Goal: Register for event/course

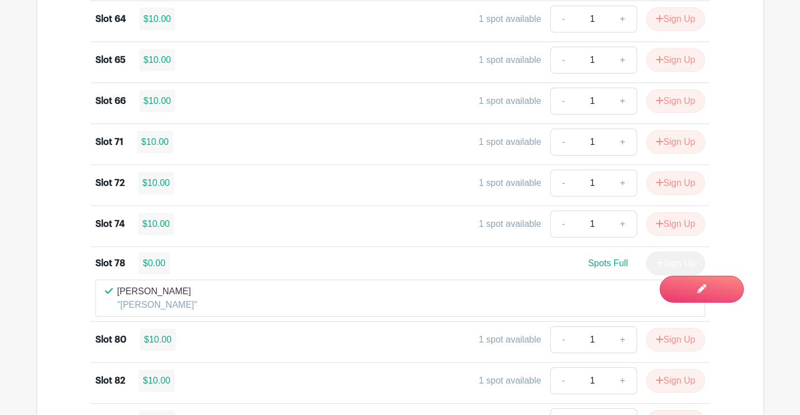
scroll to position [2188, 0]
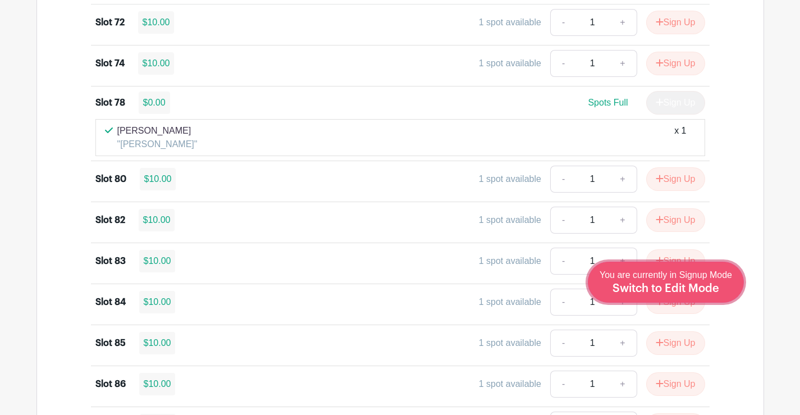
click at [697, 290] on span "Switch to Edit Mode" at bounding box center [665, 288] width 107 height 11
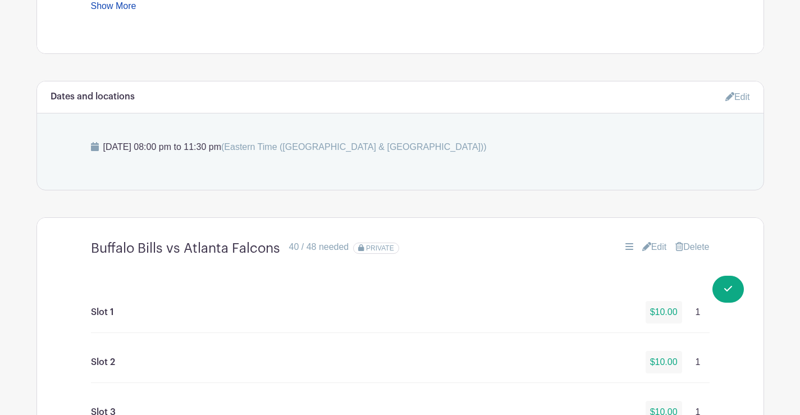
scroll to position [674, 0]
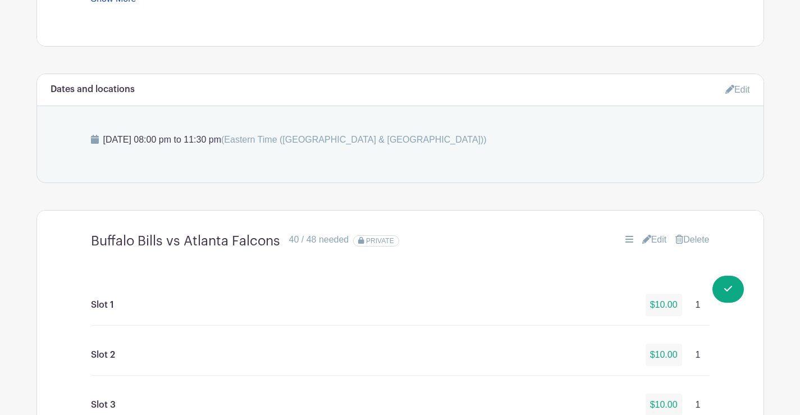
click at [653, 240] on link "Edit" at bounding box center [654, 239] width 25 height 13
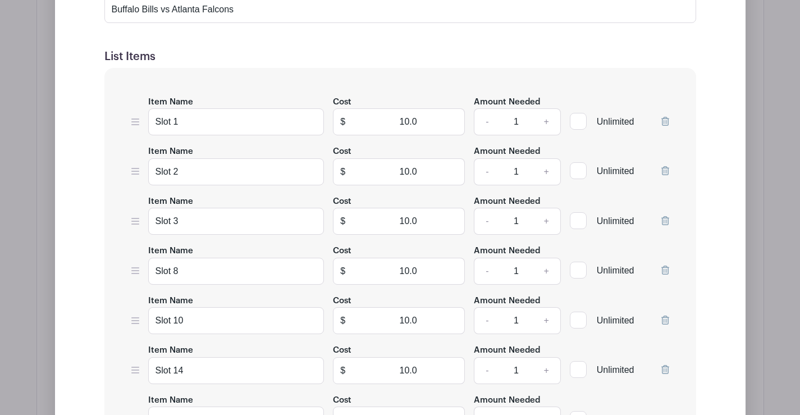
scroll to position [1403, 0]
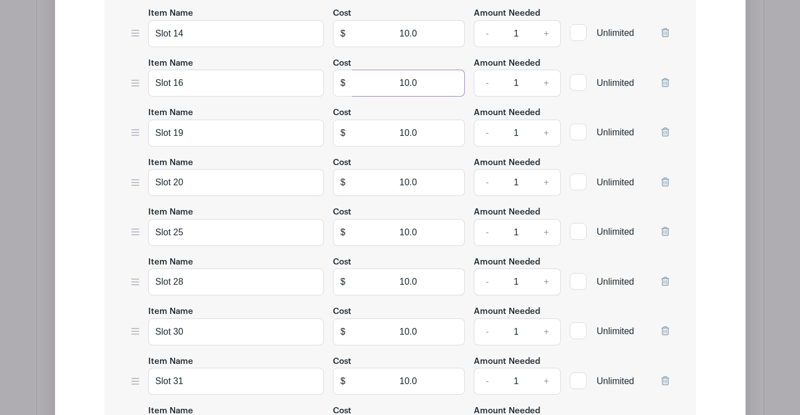
drag, startPoint x: 387, startPoint y: 80, endPoint x: 468, endPoint y: 84, distance: 81.5
click at [487, 70] on div "Item Name Slot 16 Cost $ 10.0 Amount Needed - 1 + Unlimited" at bounding box center [400, 76] width 538 height 41
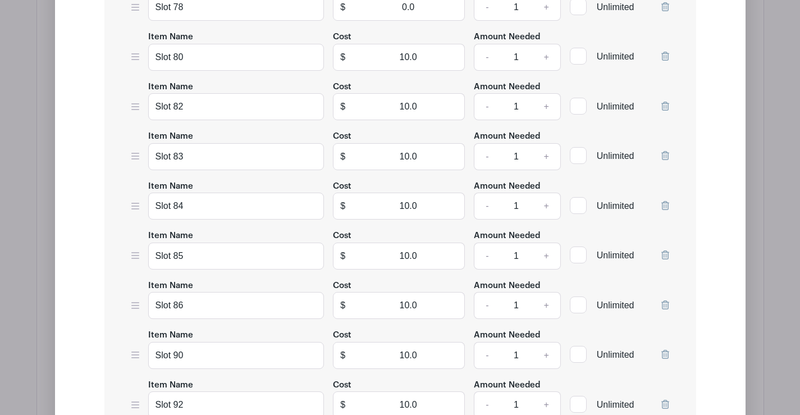
scroll to position [2751, 0]
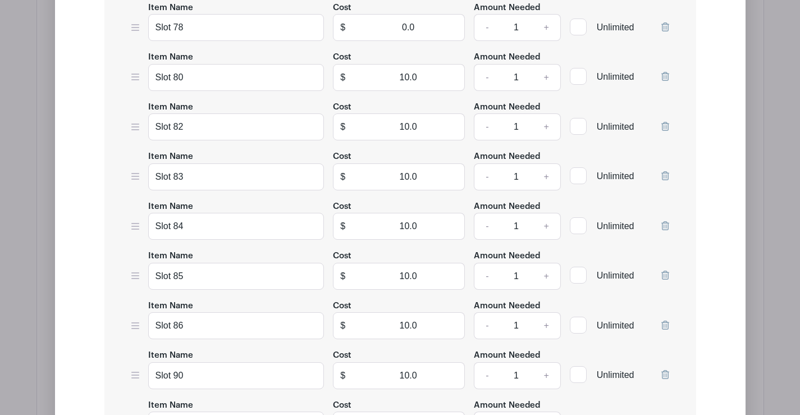
type input "0"
drag, startPoint x: 396, startPoint y: 281, endPoint x: 469, endPoint y: 265, distance: 75.3
click at [472, 265] on div "Item Name Slot 85 Cost $ 10.0 Amount Needed - 1 + Unlimited" at bounding box center [400, 269] width 538 height 41
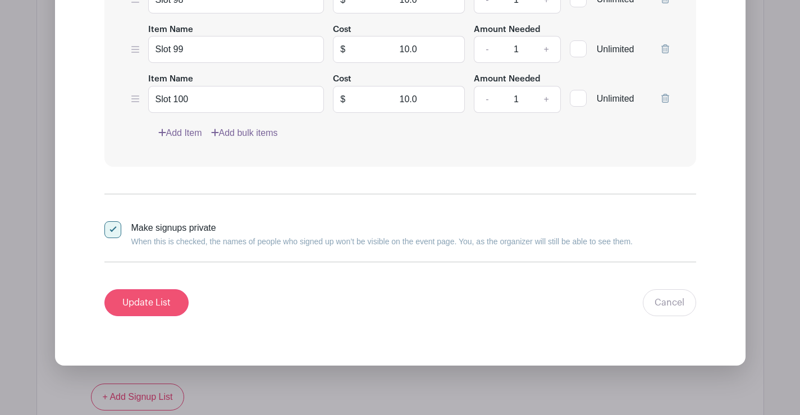
type input "0"
click at [135, 298] on input "Update List" at bounding box center [146, 302] width 84 height 27
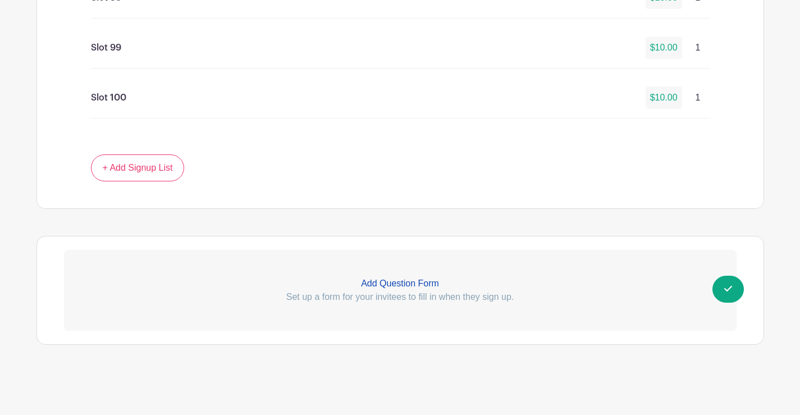
scroll to position [3229, 0]
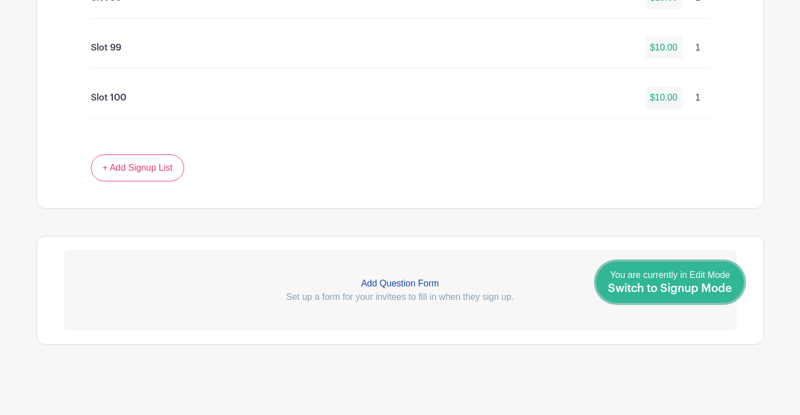
click at [710, 292] on span "Switch to Signup Mode" at bounding box center [670, 288] width 124 height 11
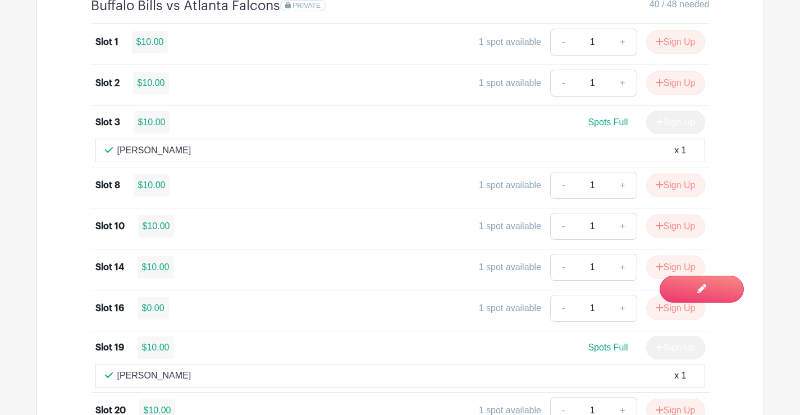
scroll to position [1123, 0]
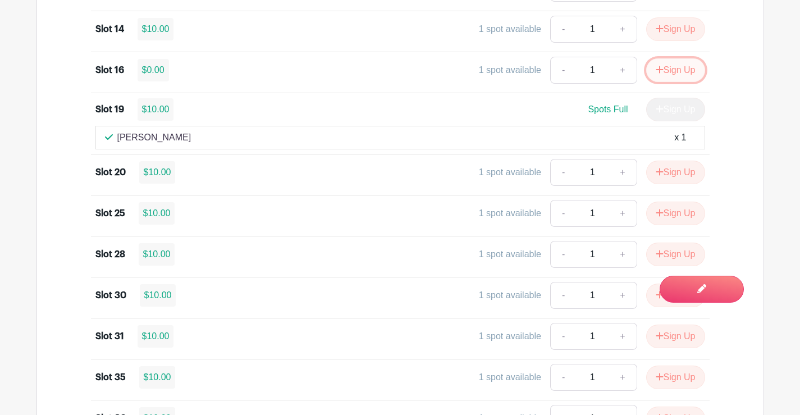
click at [674, 68] on button "Sign Up" at bounding box center [675, 70] width 59 height 24
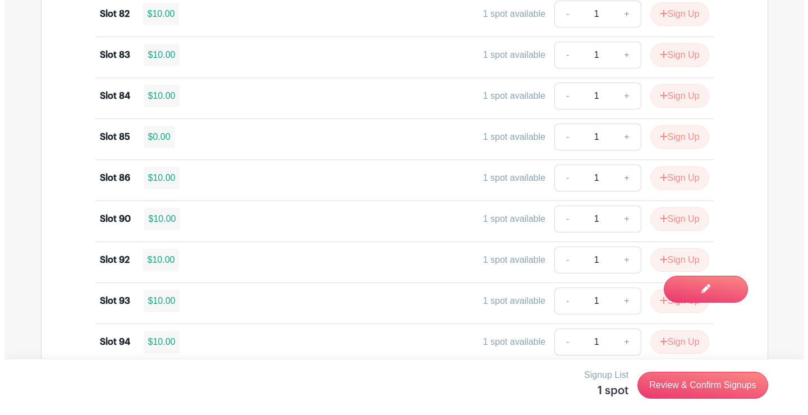
scroll to position [2470, 0]
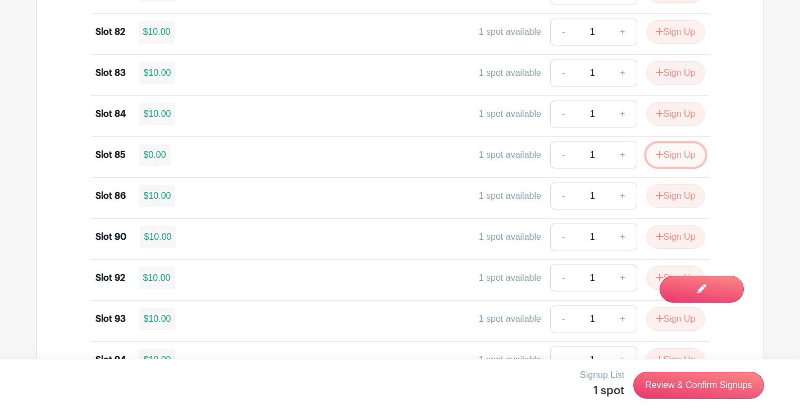
click at [677, 153] on button "Sign Up" at bounding box center [675, 155] width 59 height 24
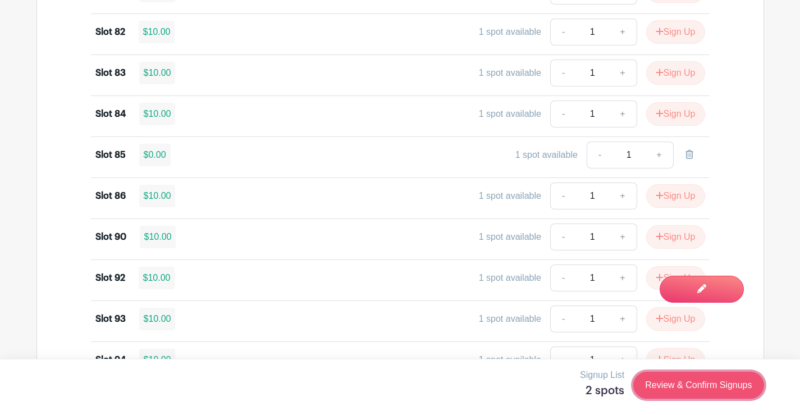
click at [681, 385] on link "Review & Confirm Signups" at bounding box center [698, 385] width 130 height 27
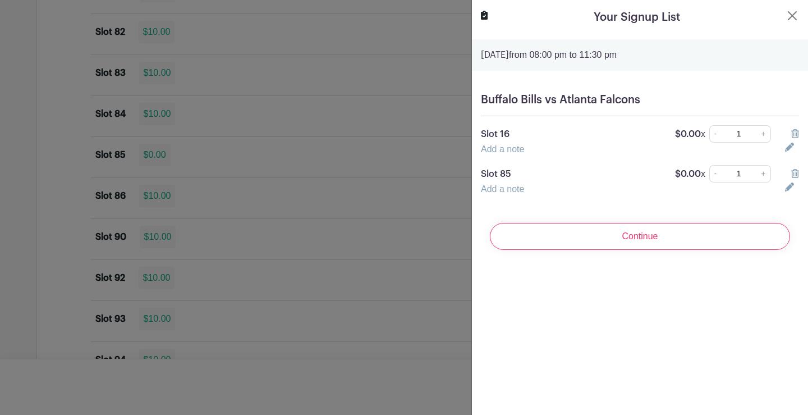
click at [510, 148] on link "Add a note" at bounding box center [502, 149] width 43 height 10
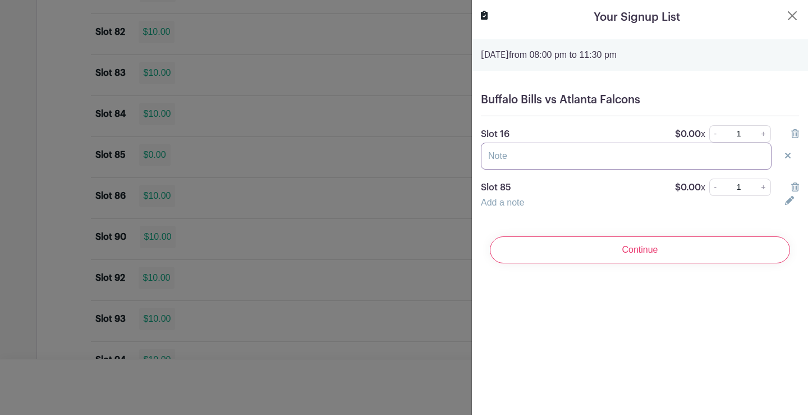
click at [511, 162] on input "text" at bounding box center [626, 156] width 291 height 27
type input "Sue Jeffers"
click at [504, 205] on link "Add a note" at bounding box center [502, 203] width 43 height 10
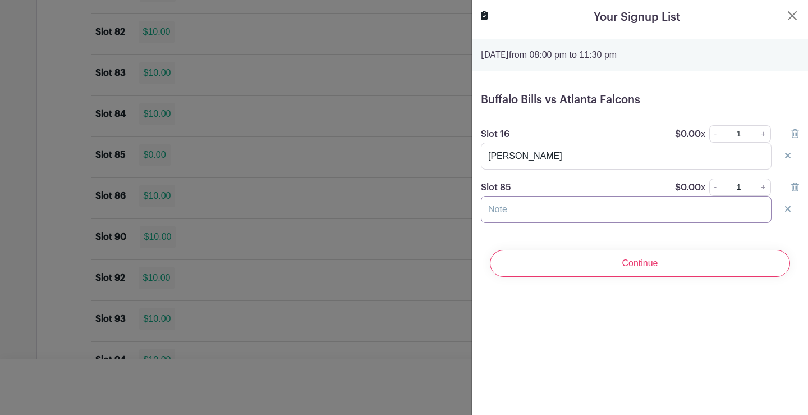
click at [513, 199] on input "text" at bounding box center [626, 209] width 291 height 27
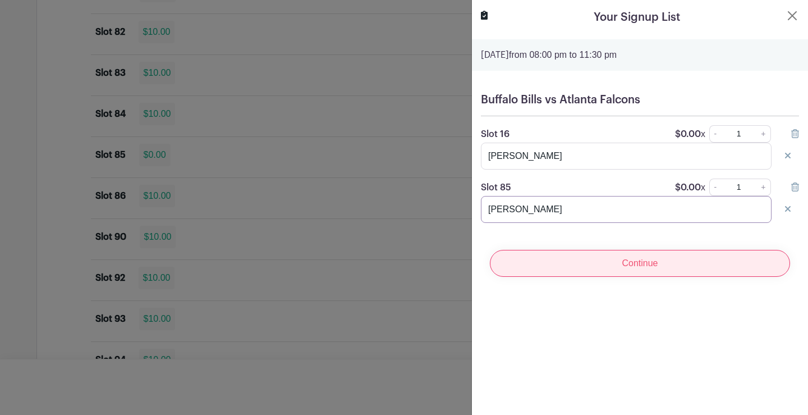
type input "Sue Jeffers"
click at [638, 257] on input "Continue" at bounding box center [640, 263] width 300 height 27
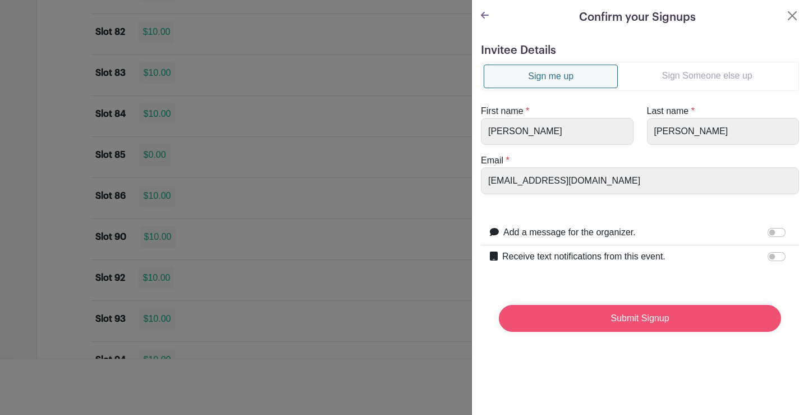
click at [629, 323] on input "Submit Signup" at bounding box center [640, 318] width 282 height 27
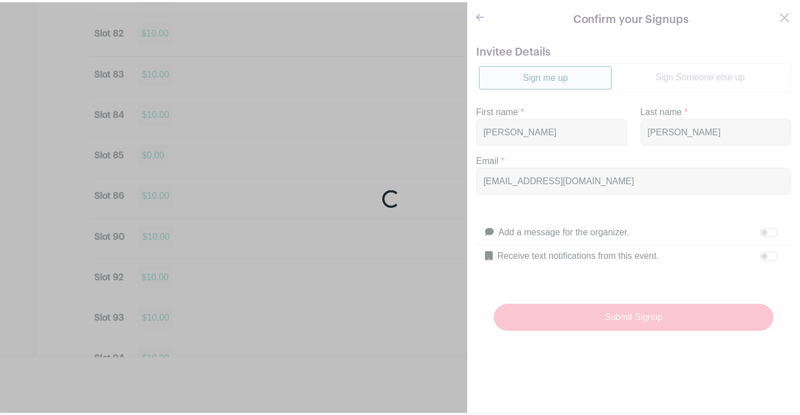
scroll to position [2504, 0]
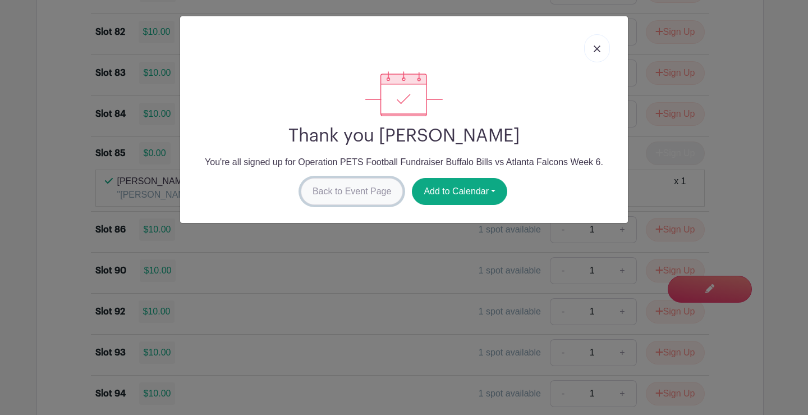
click at [339, 195] on link "Back to Event Page" at bounding box center [352, 191] width 103 height 27
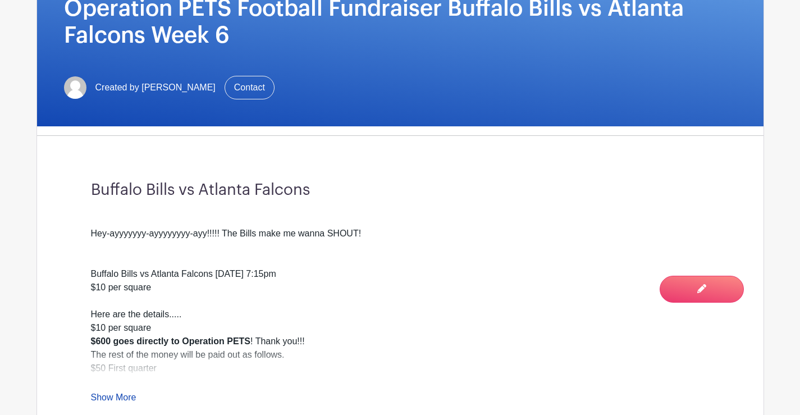
scroll to position [337, 0]
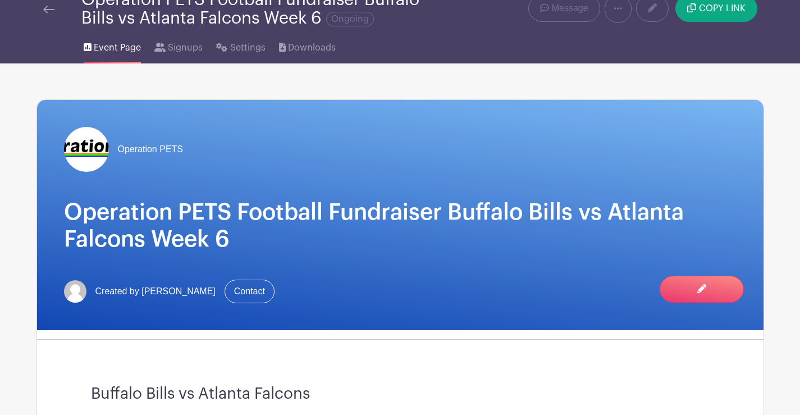
scroll to position [12, 0]
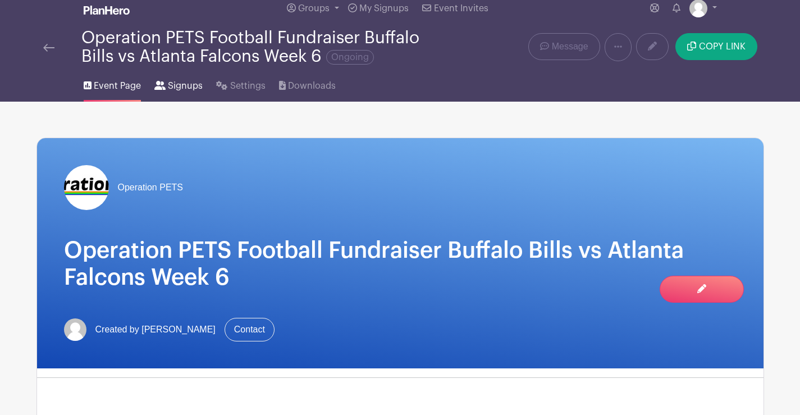
click at [176, 78] on link "Signups" at bounding box center [178, 84] width 48 height 36
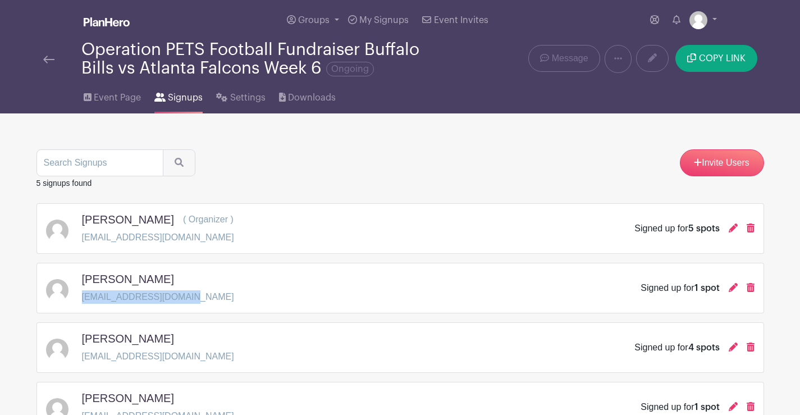
drag, startPoint x: 193, startPoint y: 299, endPoint x: 80, endPoint y: 299, distance: 113.4
click at [80, 299] on div "Lisa kelly lisakellybeach@aol.com Signed up for 1 spot" at bounding box center [400, 287] width 708 height 31
copy p "lisakellybeach@aol.com"
click at [354, 228] on div "Linda Robinson ( Organizer ) fundraising@operationpets.org Signed up for 5 spots" at bounding box center [400, 228] width 708 height 31
click at [46, 58] on img at bounding box center [48, 60] width 11 height 8
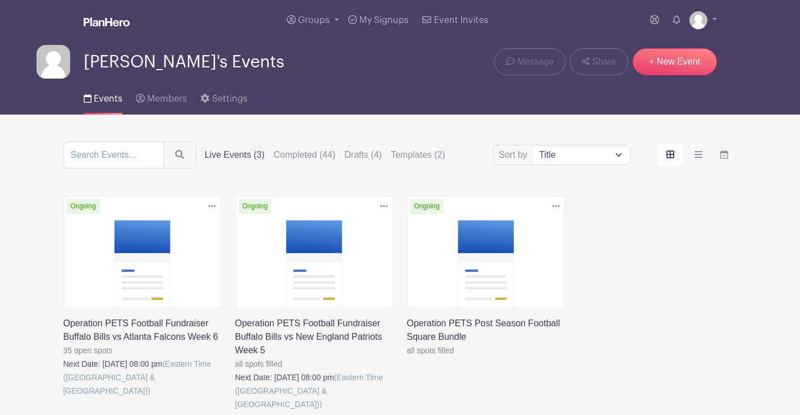
click at [63, 397] on link at bounding box center [63, 397] width 0 height 0
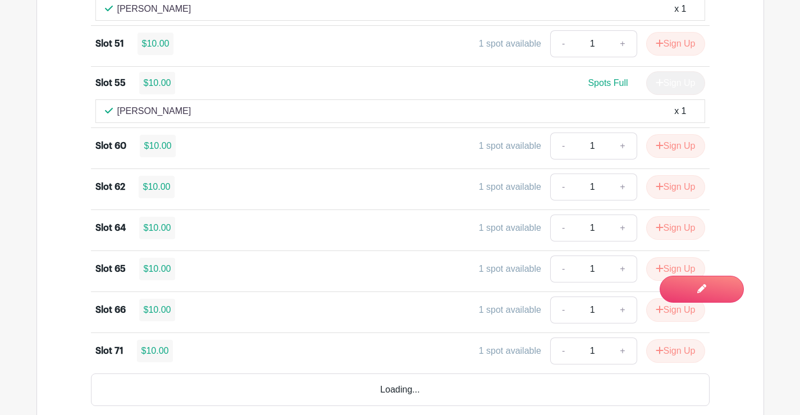
scroll to position [2021, 0]
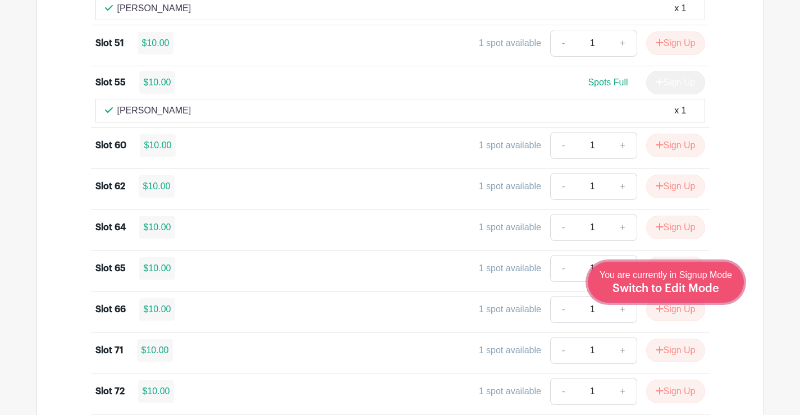
click at [695, 287] on span "Switch to Edit Mode" at bounding box center [665, 288] width 107 height 11
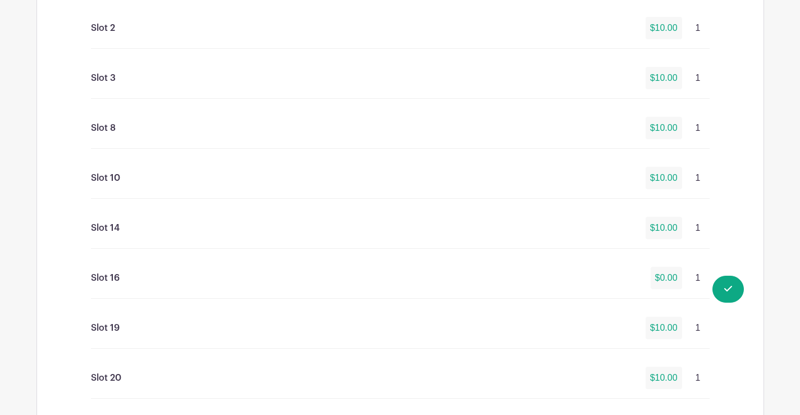
scroll to position [842, 0]
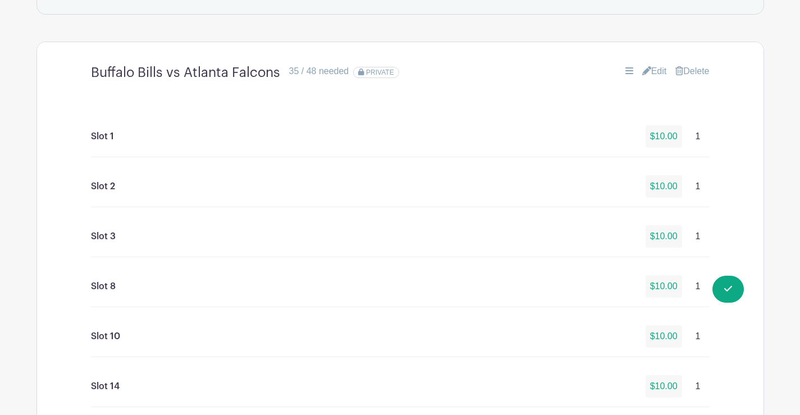
click at [655, 74] on link "Edit" at bounding box center [654, 71] width 25 height 13
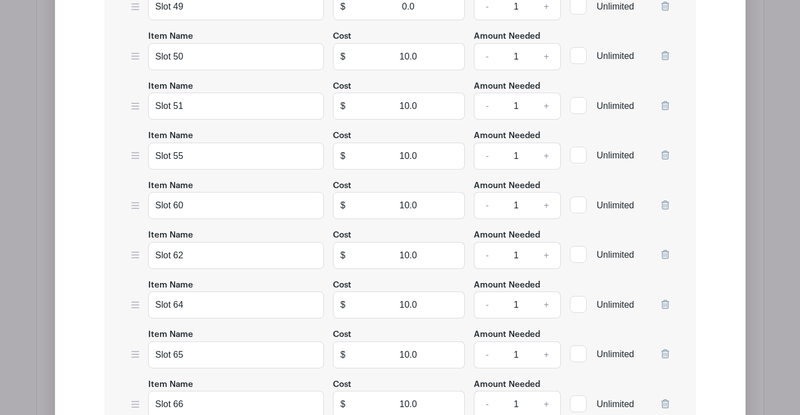
scroll to position [2358, 0]
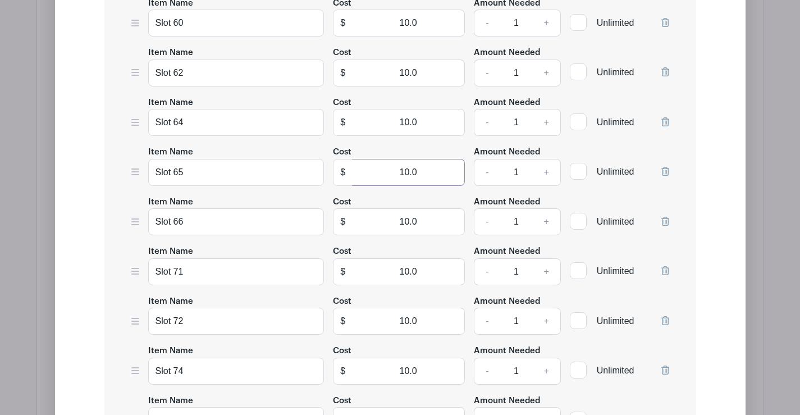
drag, startPoint x: 399, startPoint y: 171, endPoint x: 525, endPoint y: 169, distance: 125.8
click at [525, 169] on div "Item Name Slot 65 Cost $ 10.0 Amount Needed - 1 + Unlimited" at bounding box center [400, 165] width 538 height 41
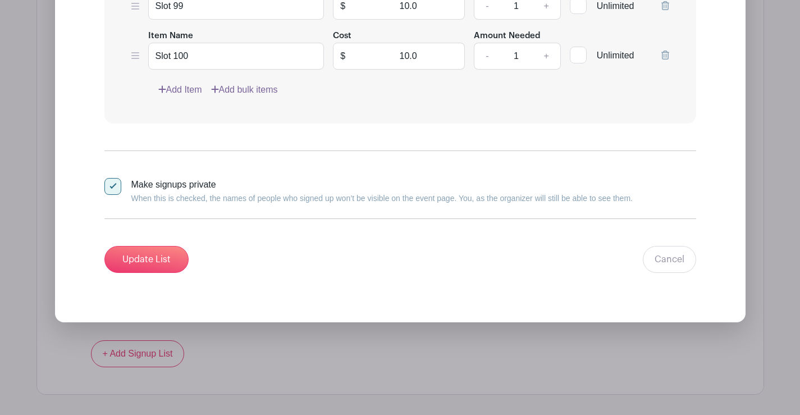
scroll to position [3537, 0]
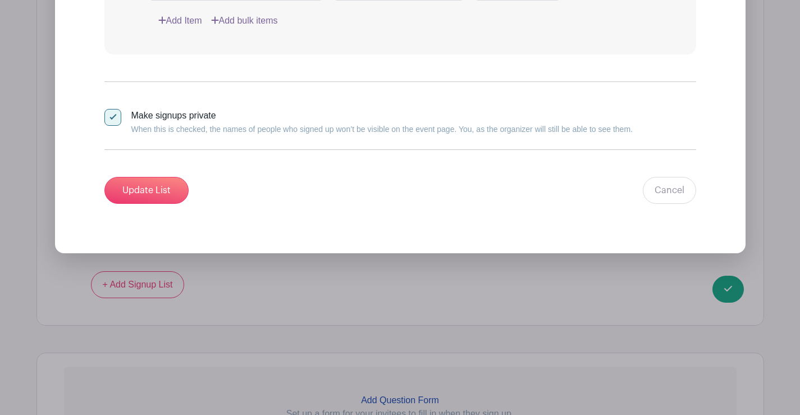
type input "0"
drag, startPoint x: 103, startPoint y: 190, endPoint x: 121, endPoint y: 190, distance: 18.0
click at [133, 190] on input "Update List" at bounding box center [146, 190] width 84 height 27
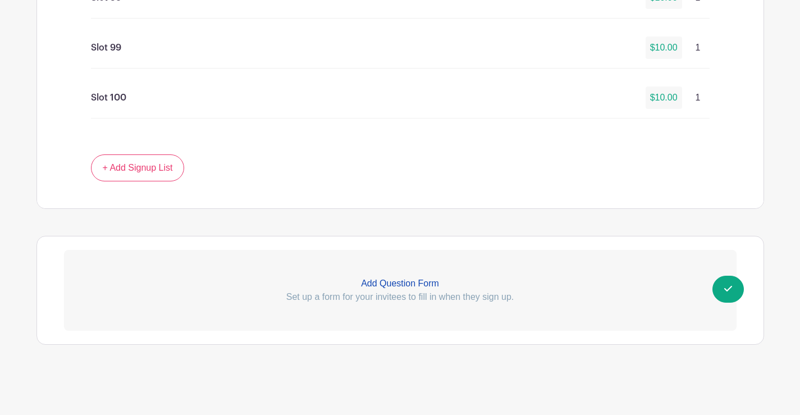
scroll to position [3112, 0]
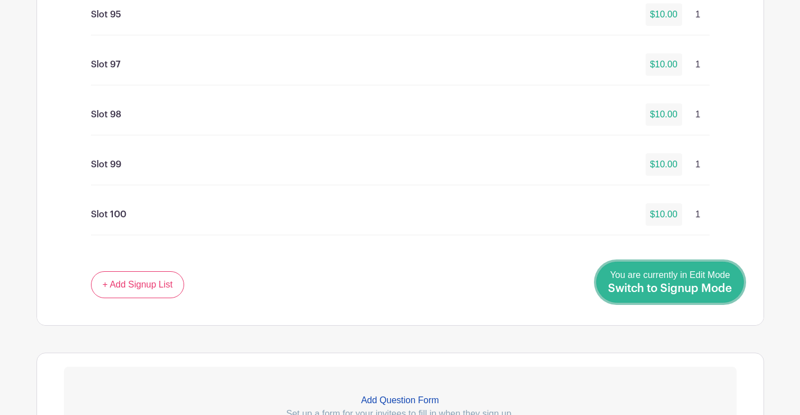
click at [689, 286] on span "Switch to Signup Mode" at bounding box center [670, 288] width 124 height 11
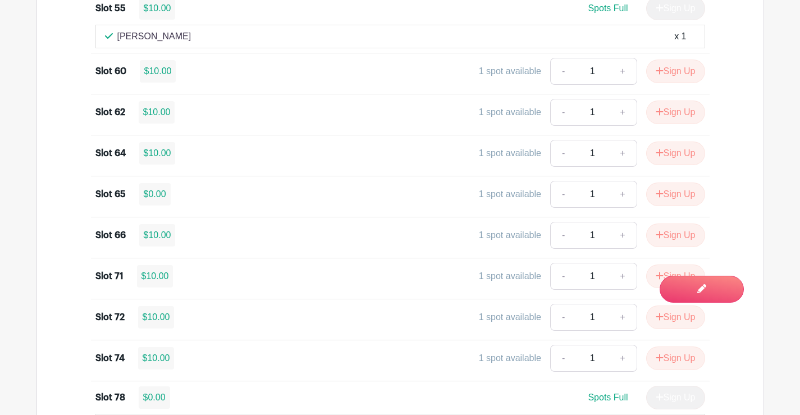
scroll to position [2117, 0]
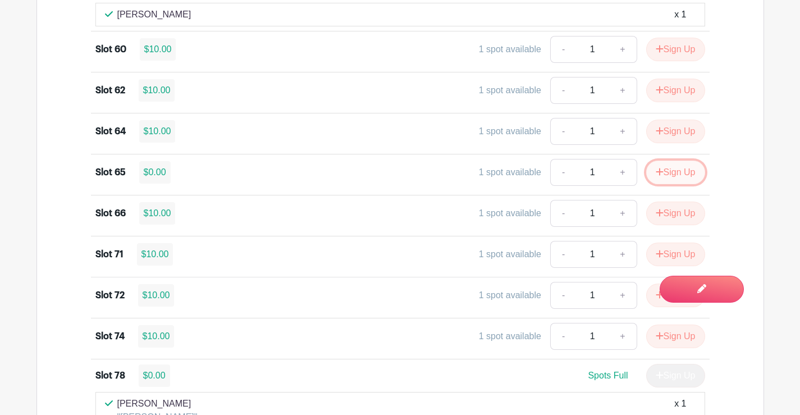
click at [660, 172] on icon "submit" at bounding box center [659, 171] width 7 height 7
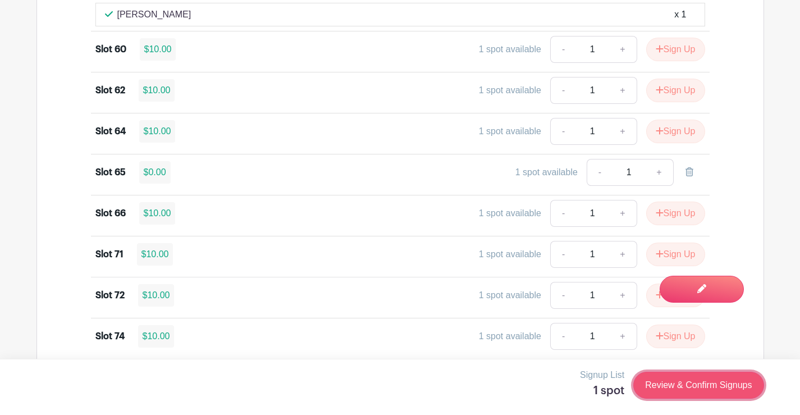
click at [666, 385] on link "Review & Confirm Signups" at bounding box center [698, 385] width 130 height 27
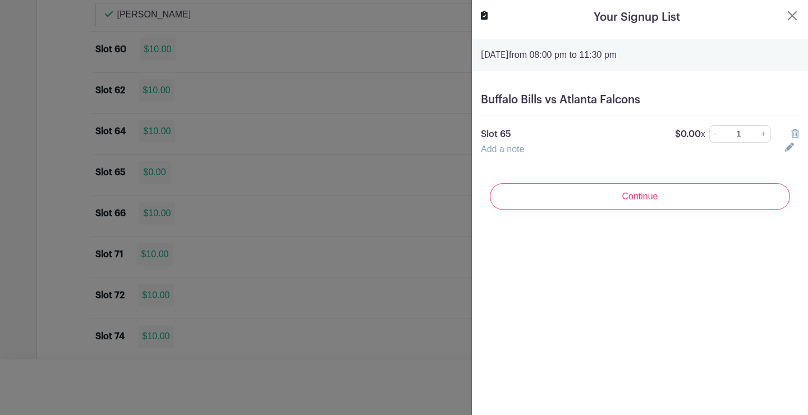
click at [503, 149] on link "Add a note" at bounding box center [502, 149] width 43 height 10
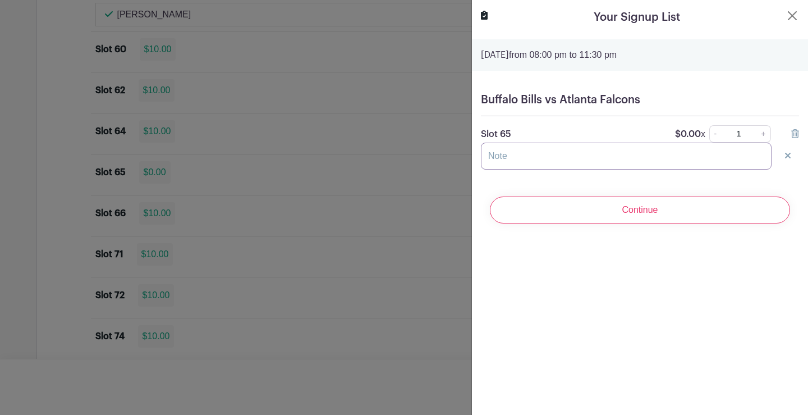
drag, startPoint x: 504, startPoint y: 158, endPoint x: 511, endPoint y: 157, distance: 6.9
click at [505, 158] on input "text" at bounding box center [626, 156] width 291 height 27
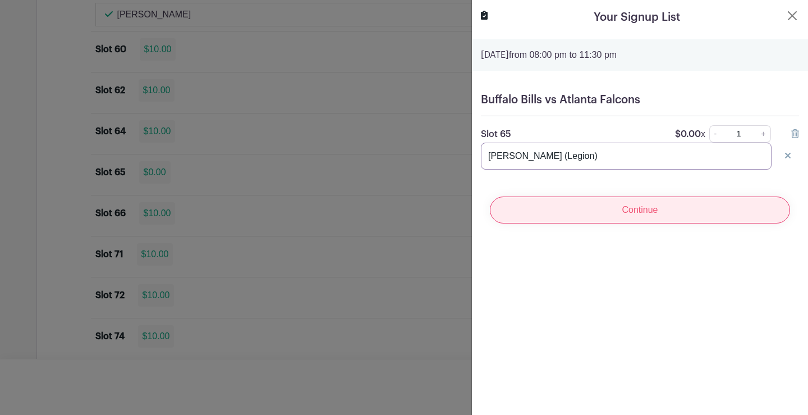
type input "Patty M (Legion)"
click at [609, 208] on input "Continue" at bounding box center [640, 209] width 300 height 27
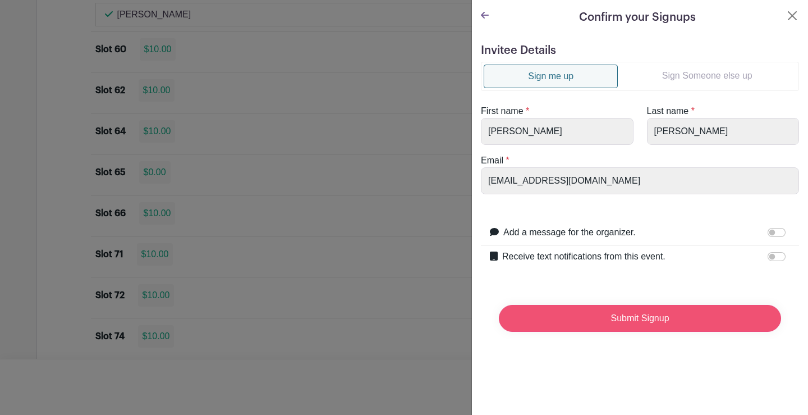
click at [640, 313] on input "Submit Signup" at bounding box center [640, 318] width 282 height 27
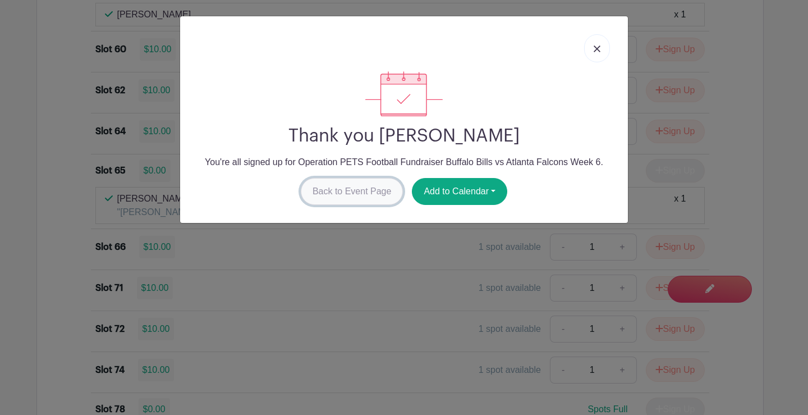
click at [345, 193] on link "Back to Event Page" at bounding box center [352, 191] width 103 height 27
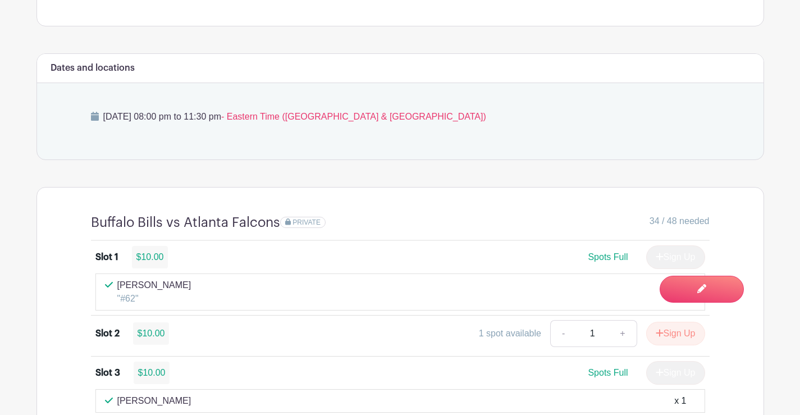
scroll to position [826, 0]
